Goal: Transaction & Acquisition: Purchase product/service

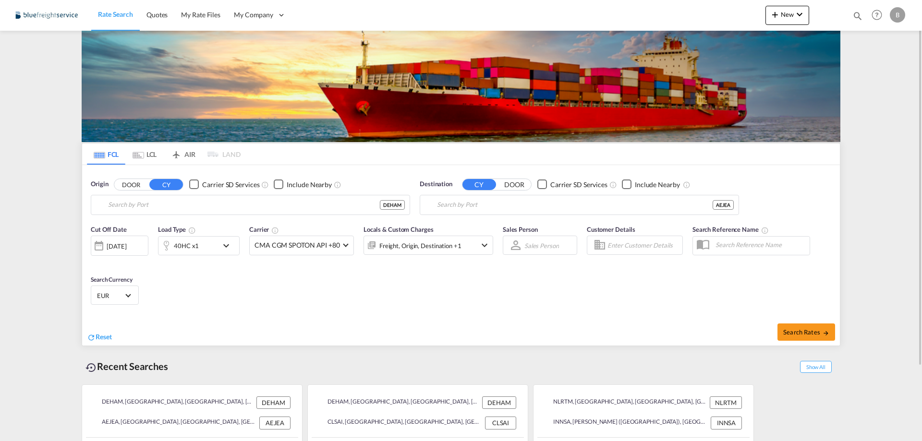
type input "[GEOGRAPHIC_DATA], [GEOGRAPHIC_DATA]"
click at [495, 204] on input "[GEOGRAPHIC_DATA], [GEOGRAPHIC_DATA]" at bounding box center [585, 205] width 297 height 14
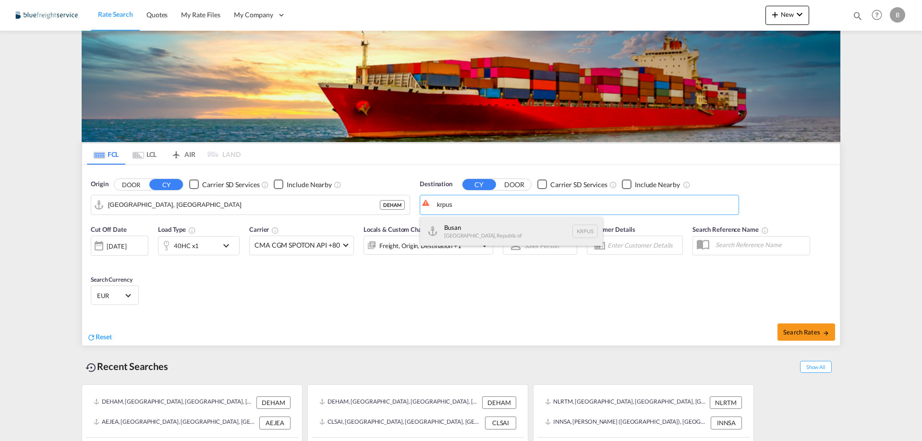
click at [485, 223] on div "Busan Korea, Republic of KRPUS" at bounding box center [511, 231] width 182 height 29
type input "Busan, KRPUS"
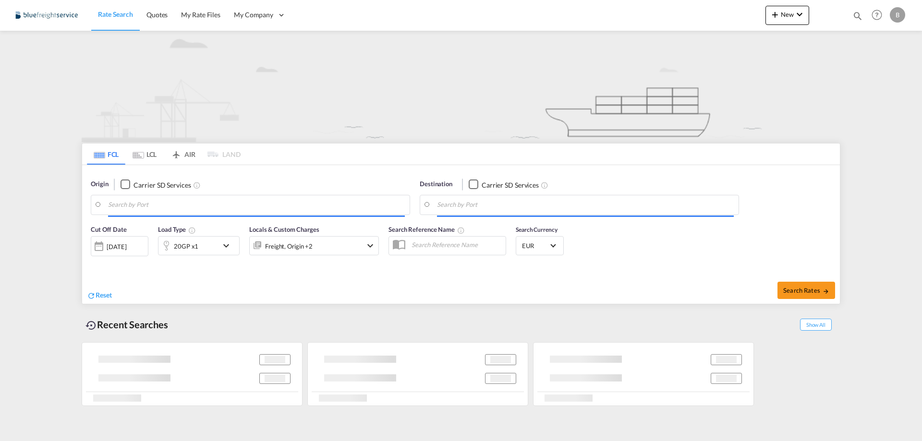
type input "[GEOGRAPHIC_DATA], [GEOGRAPHIC_DATA]"
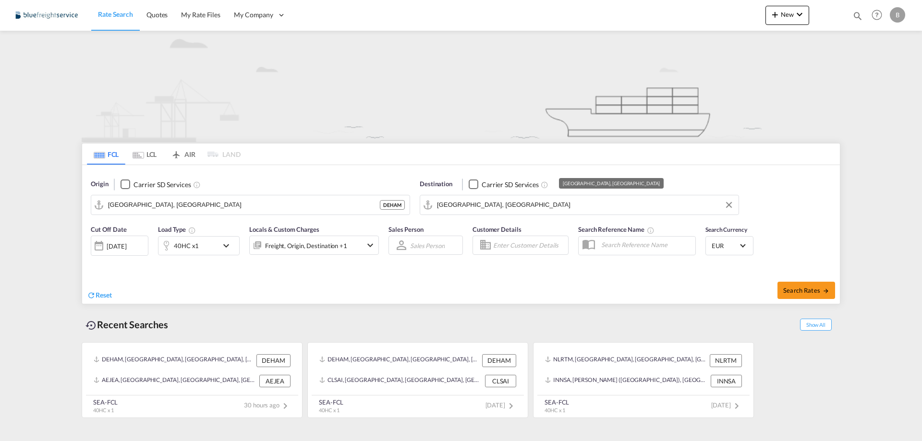
click at [508, 208] on input "[GEOGRAPHIC_DATA], [GEOGRAPHIC_DATA]" at bounding box center [585, 205] width 297 height 14
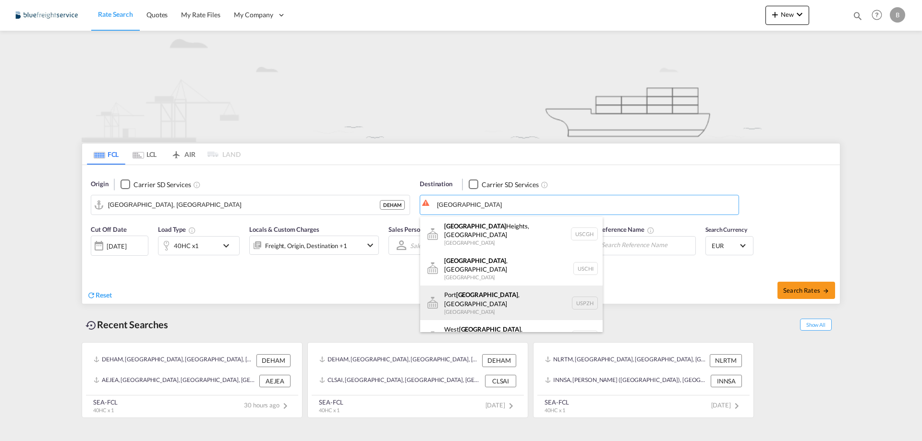
click at [483, 293] on div "[GEOGRAPHIC_DATA] , [GEOGRAPHIC_DATA] [GEOGRAPHIC_DATA] [GEOGRAPHIC_DATA]" at bounding box center [511, 303] width 182 height 35
type input "[GEOGRAPHIC_DATA], [GEOGRAPHIC_DATA], USPZH"
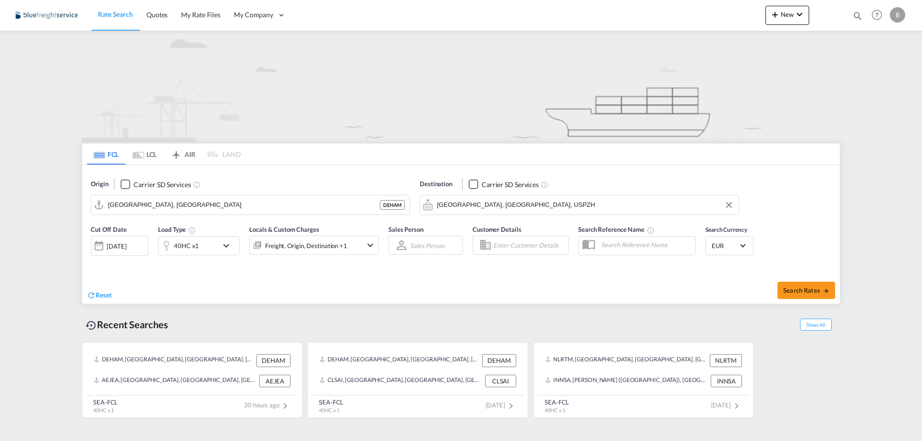
click at [212, 250] on div "40HC x1" at bounding box center [188, 245] width 60 height 19
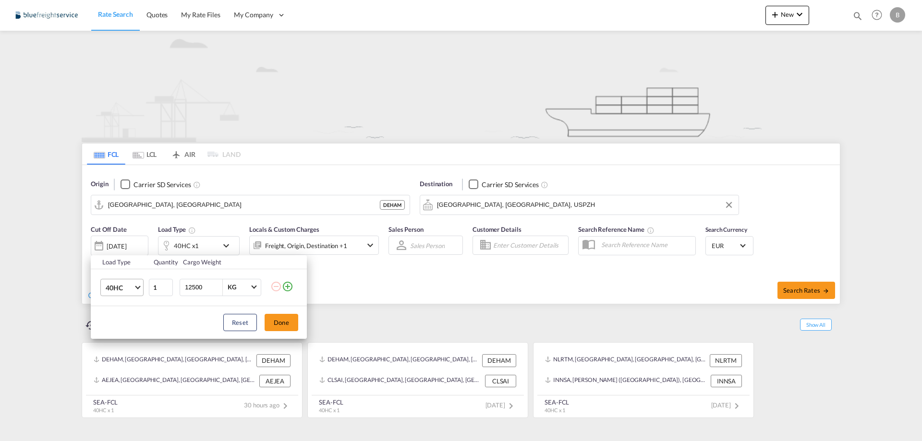
click at [112, 287] on span "40HC" at bounding box center [120, 288] width 28 height 10
click at [129, 309] on md-option "45HC" at bounding box center [130, 310] width 65 height 23
drag, startPoint x: 206, startPoint y: 288, endPoint x: 178, endPoint y: 288, distance: 28.3
click at [178, 288] on td "12500 KG KG" at bounding box center [223, 287] width 93 height 37
type input "21000"
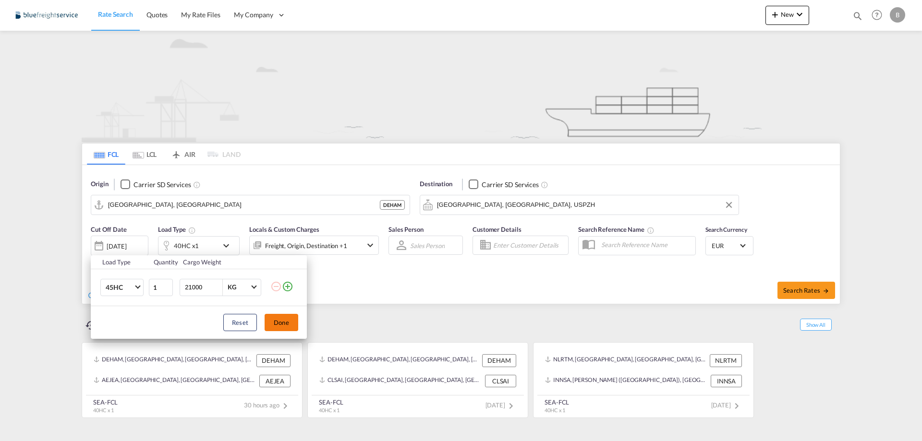
click at [282, 319] on button "Done" at bounding box center [281, 322] width 34 height 17
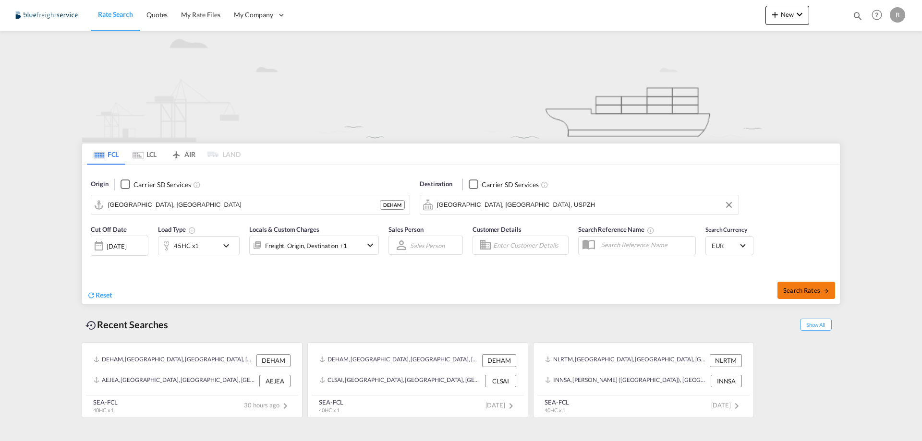
click at [794, 292] on span "Search Rates" at bounding box center [806, 291] width 46 height 8
type input "DEHAM to USPZH / [DATE]"
